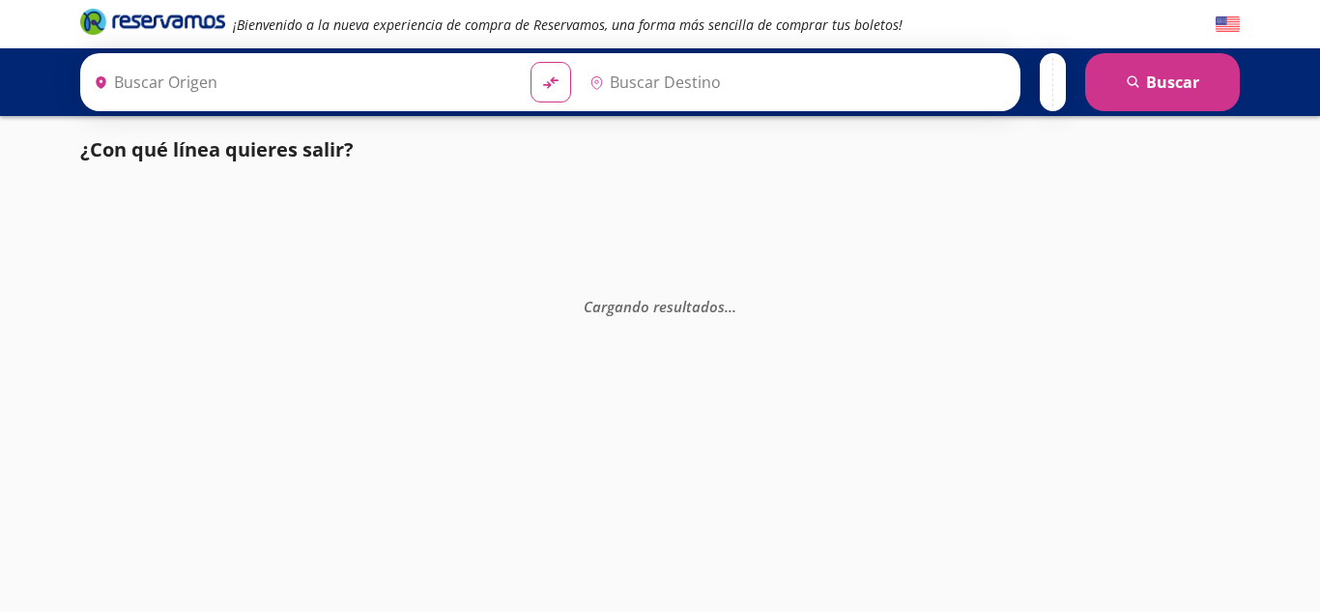
type input "[GEOGRAPHIC_DATA], [GEOGRAPHIC_DATA]"
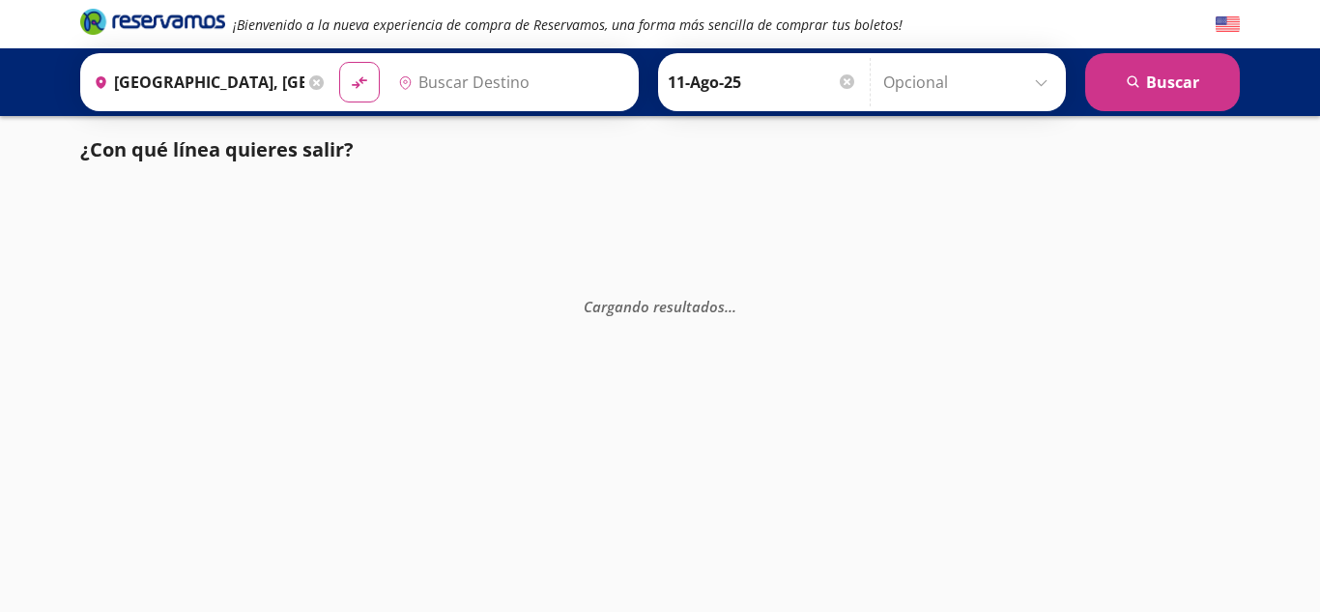
type input "[GEOGRAPHIC_DATA], [GEOGRAPHIC_DATA]"
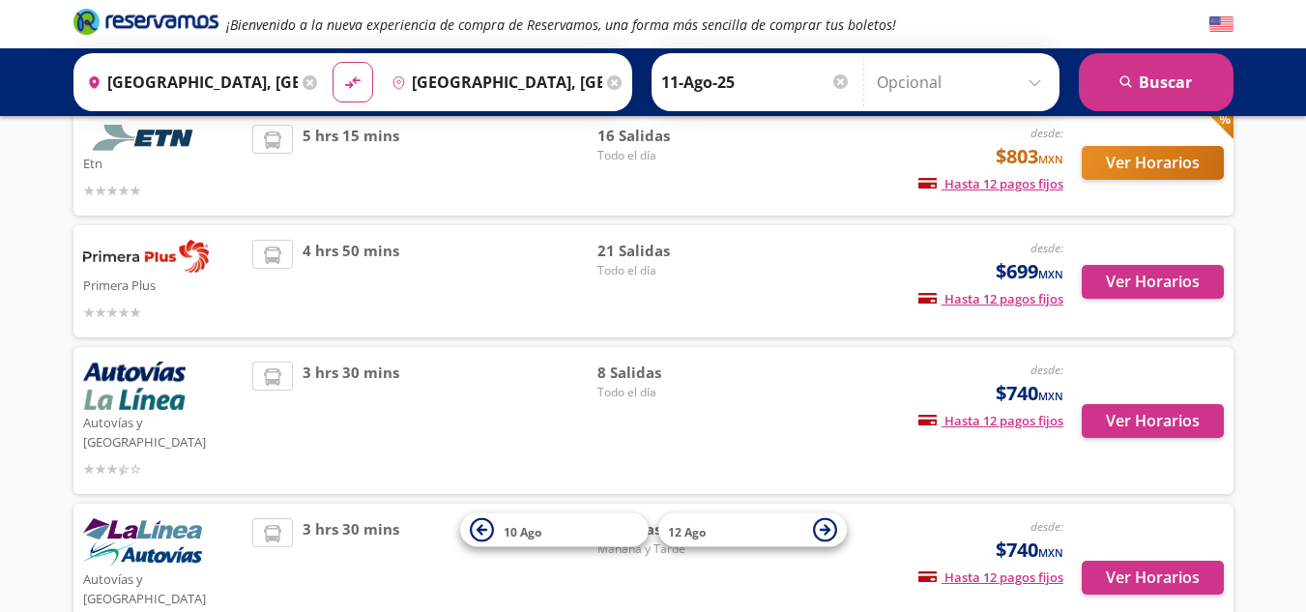
scroll to position [193, 0]
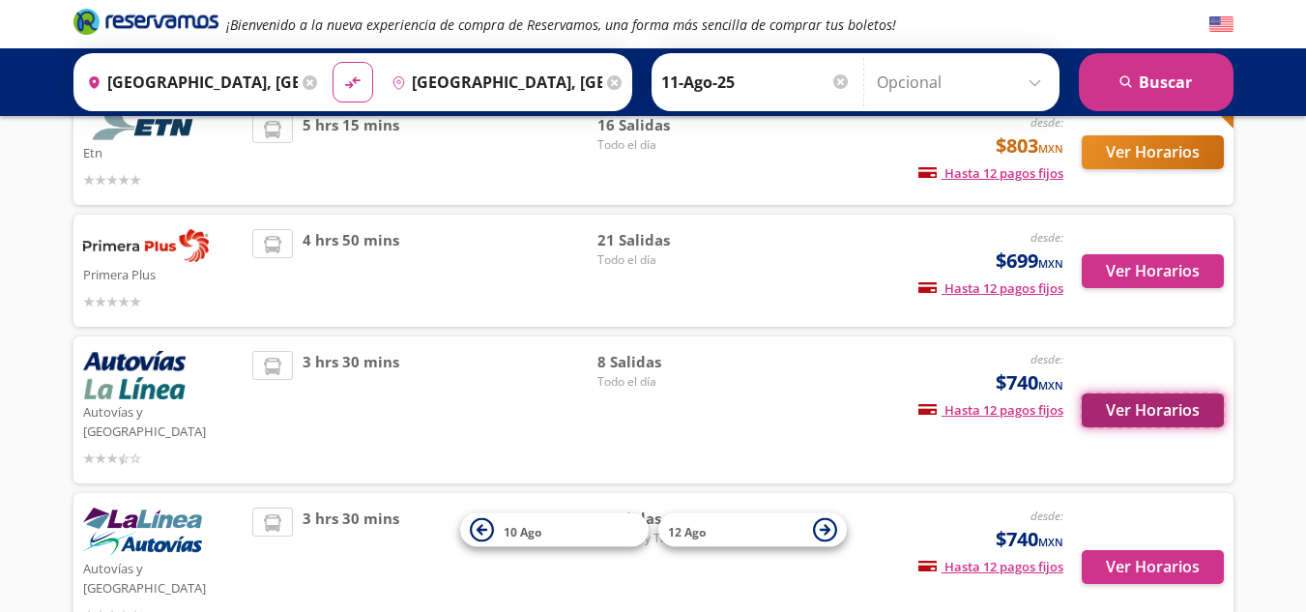
click at [1158, 396] on button "Ver Horarios" at bounding box center [1152, 410] width 142 height 34
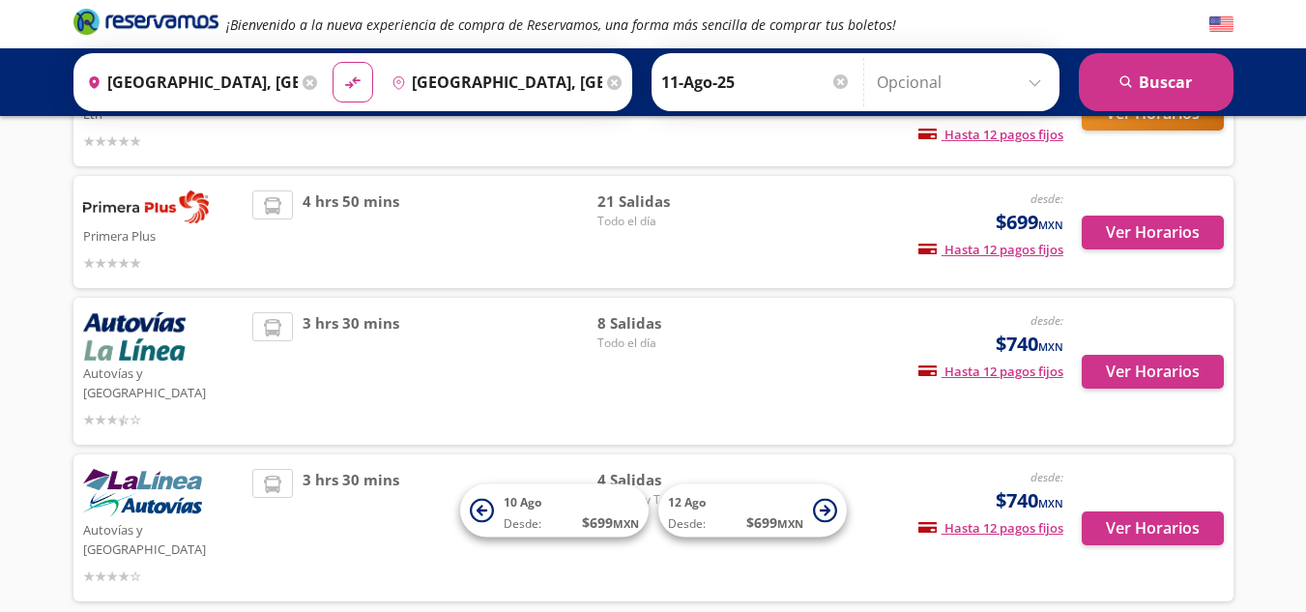
scroll to position [251, 0]
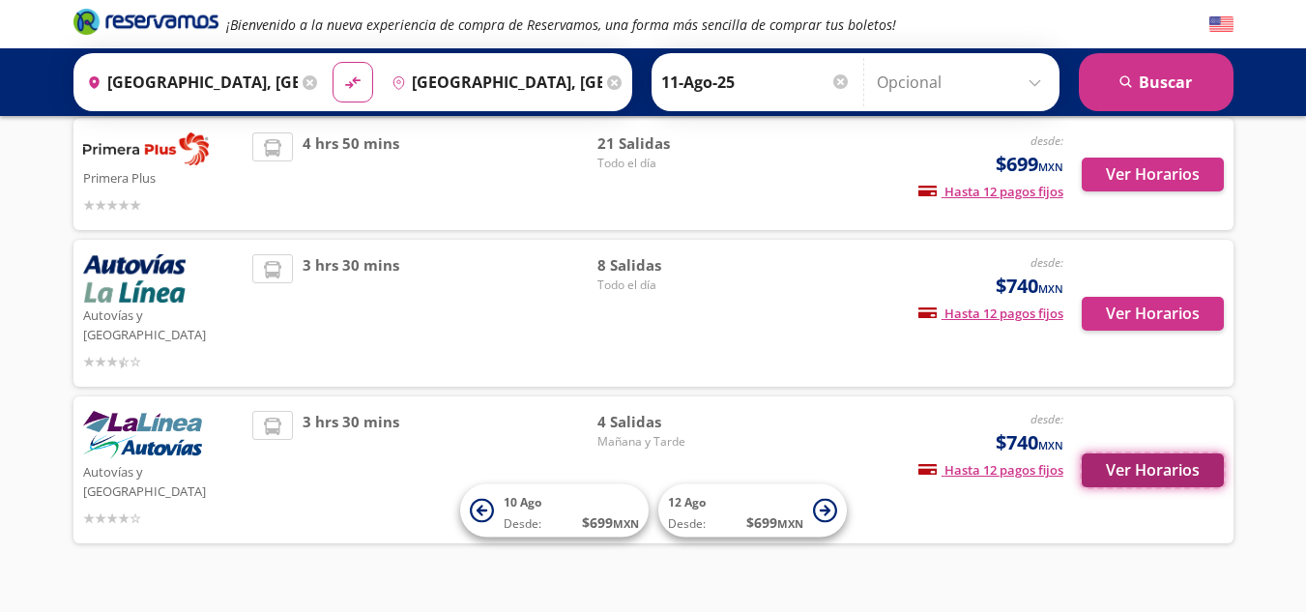
click at [1185, 453] on button "Ver Horarios" at bounding box center [1152, 470] width 142 height 34
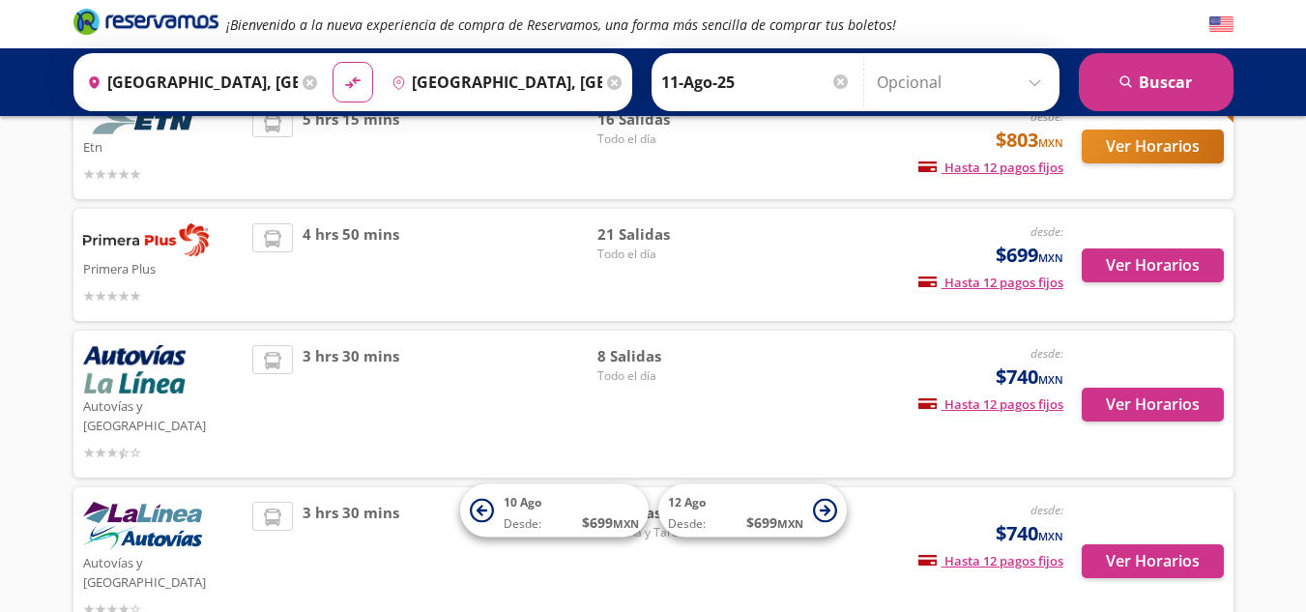
scroll to position [58, 0]
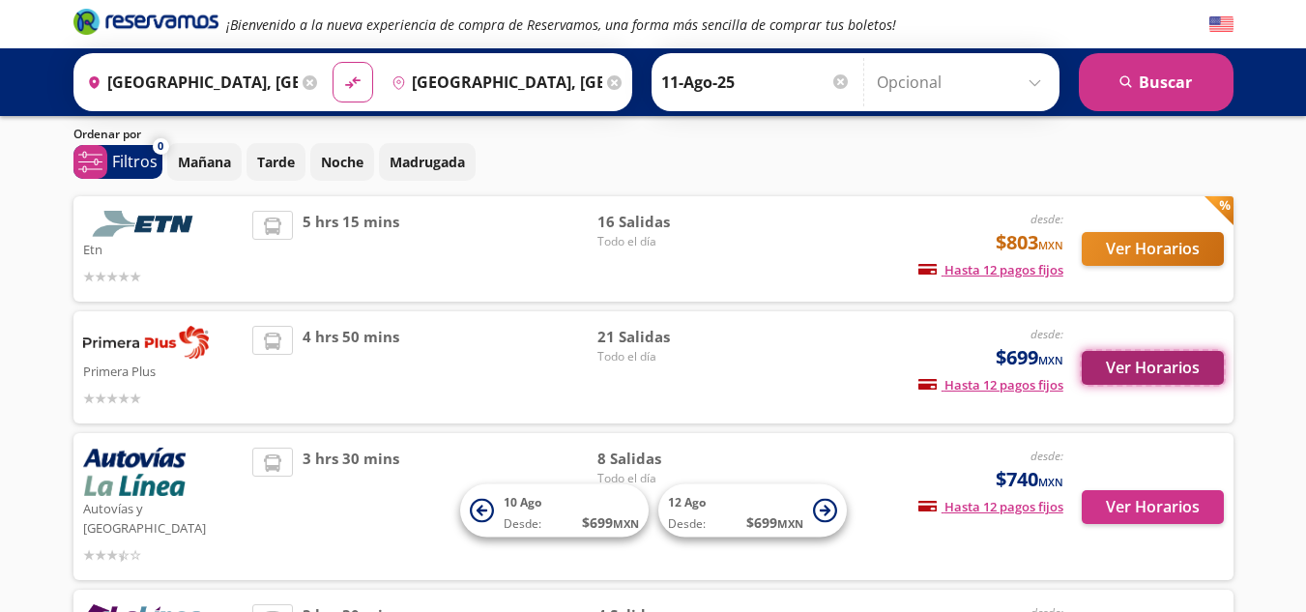
click at [1155, 372] on button "Ver Horarios" at bounding box center [1152, 368] width 142 height 34
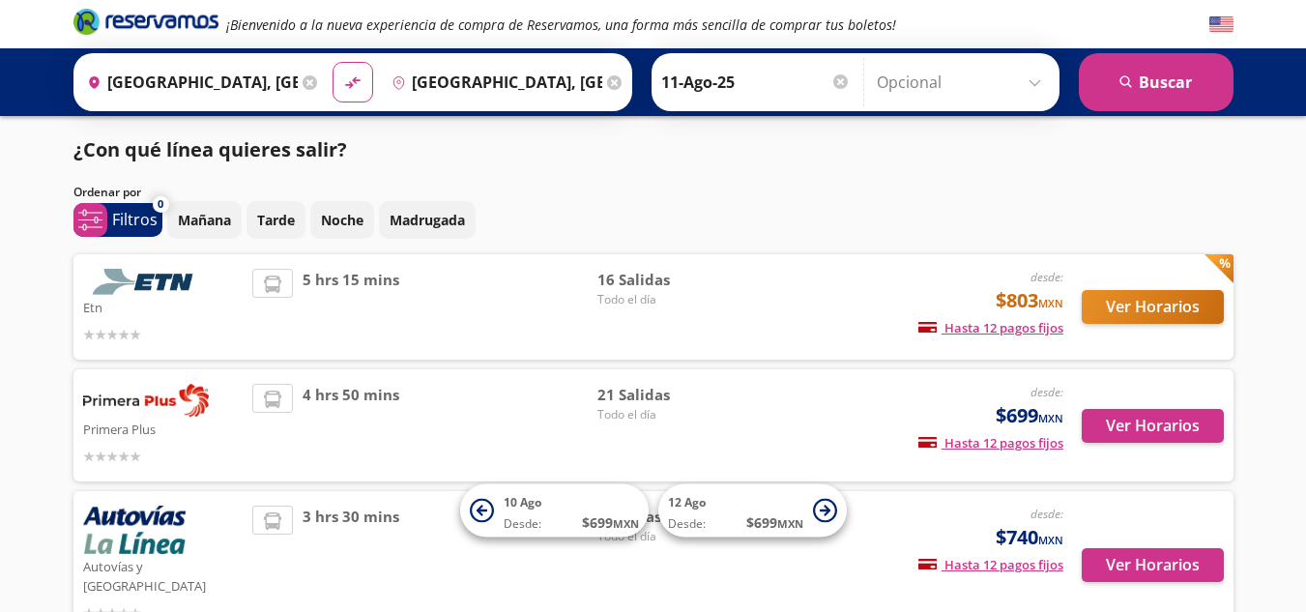
scroll to position [58, 0]
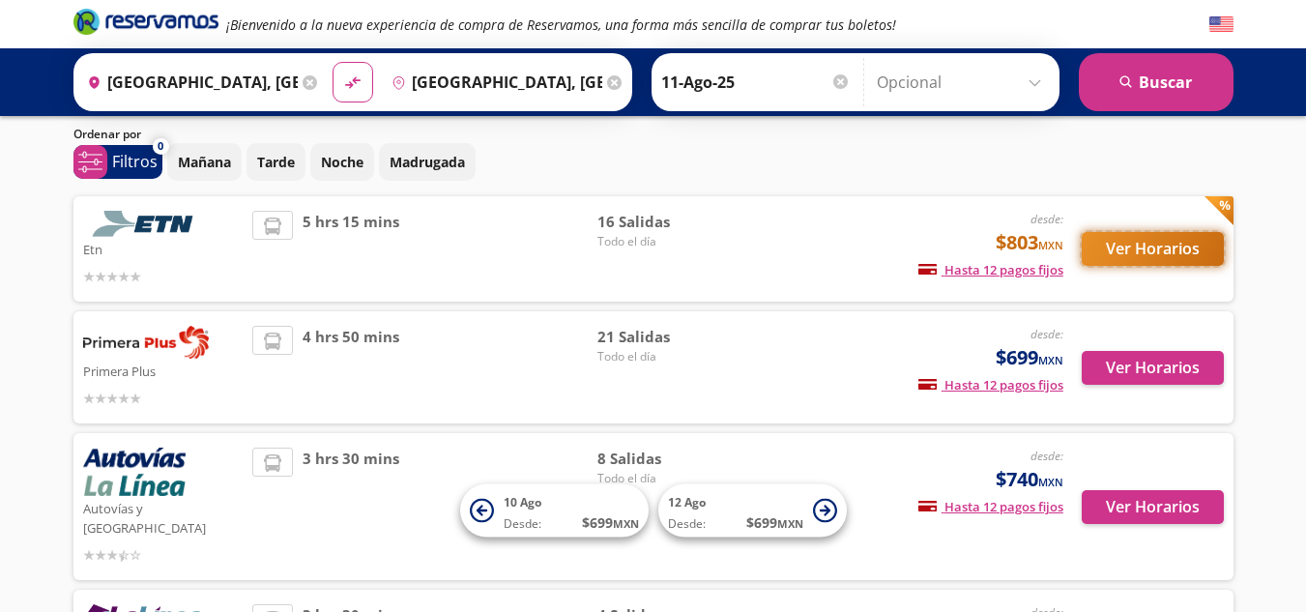
click at [1139, 246] on button "Ver Horarios" at bounding box center [1152, 249] width 142 height 34
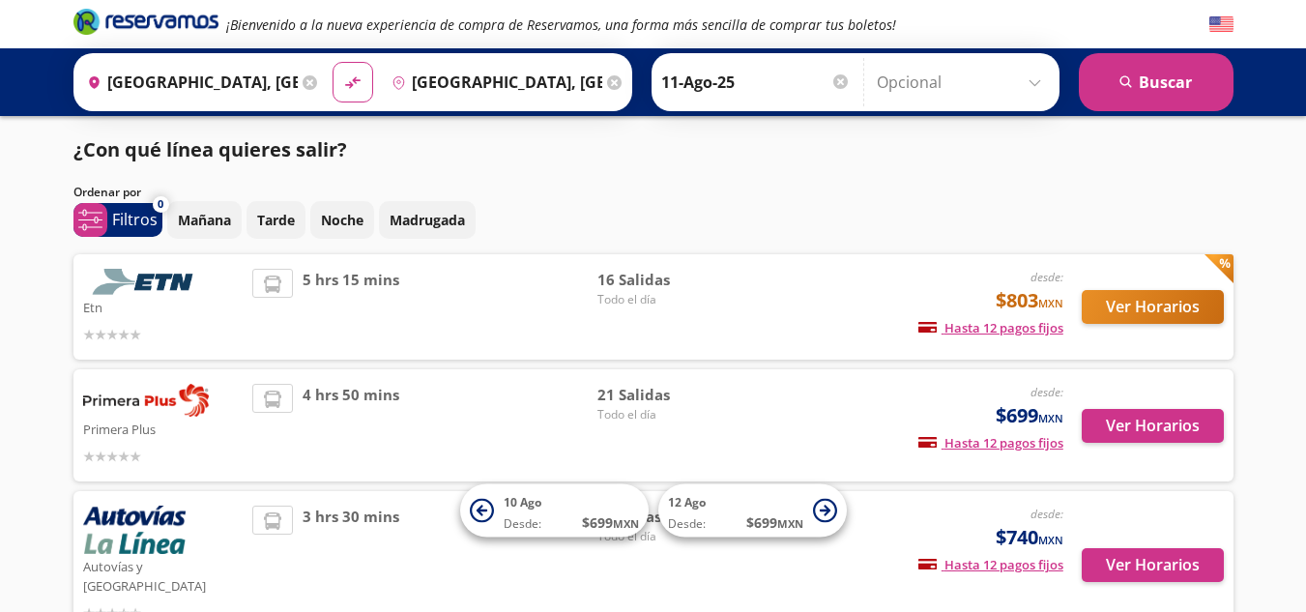
scroll to position [58, 0]
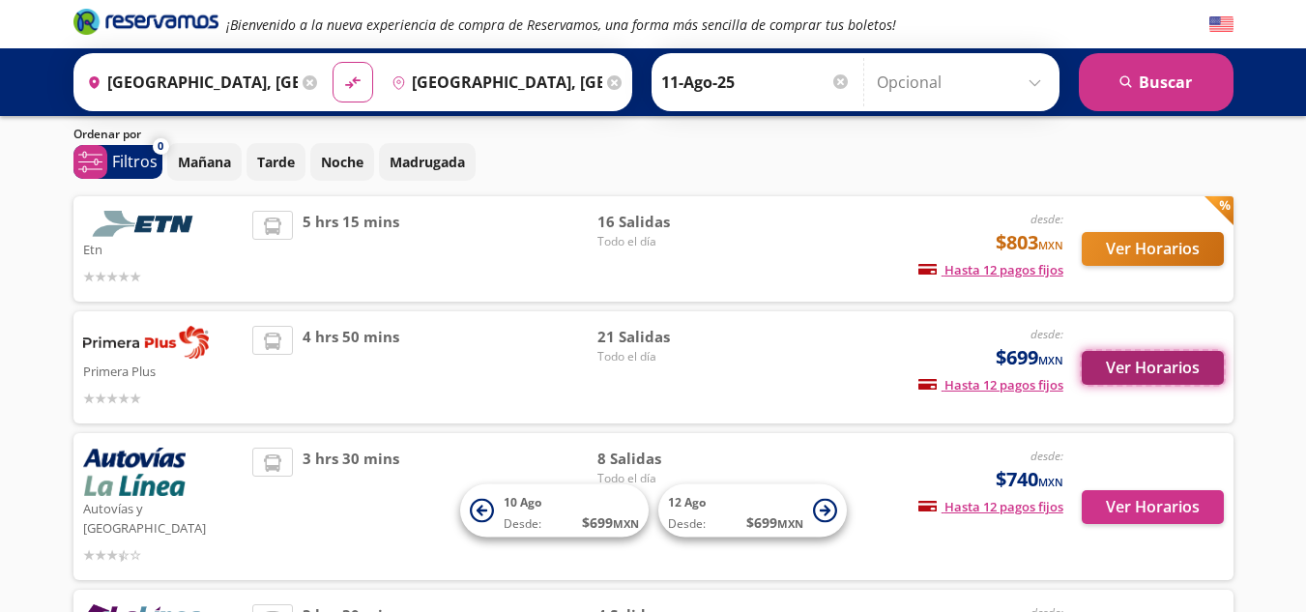
click at [1168, 369] on button "Ver Horarios" at bounding box center [1152, 368] width 142 height 34
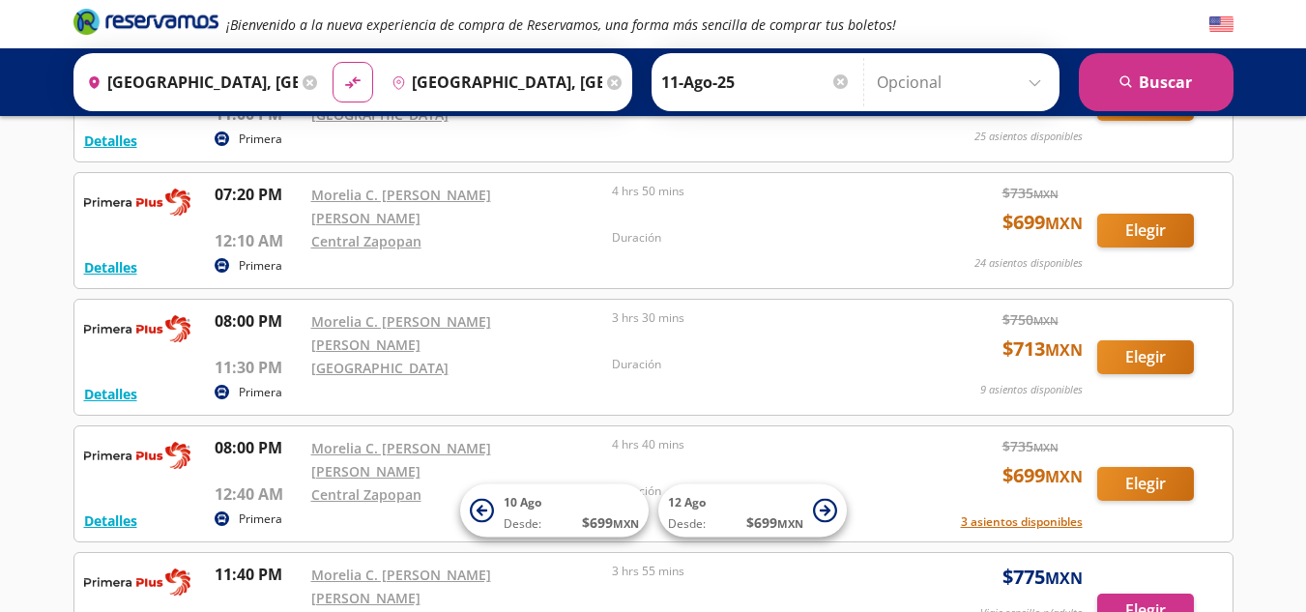
scroll to position [2045, 0]
